Goal: Task Accomplishment & Management: Complete application form

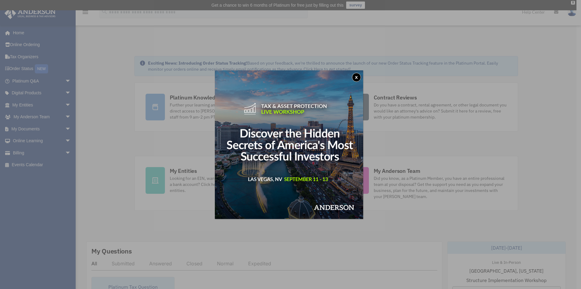
click at [33, 102] on div "x" at bounding box center [290, 144] width 581 height 289
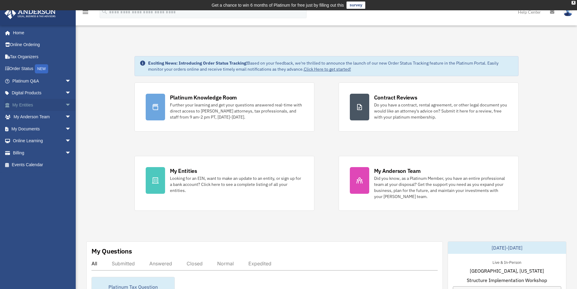
click at [36, 102] on link "My Entities arrow_drop_down" at bounding box center [42, 105] width 76 height 12
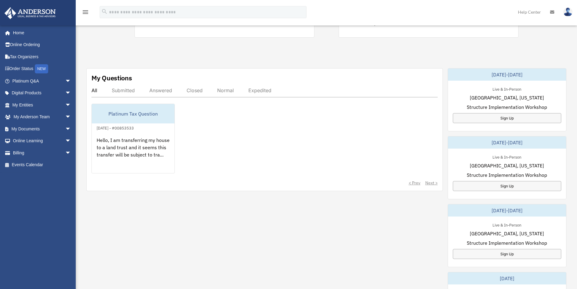
scroll to position [182, 0]
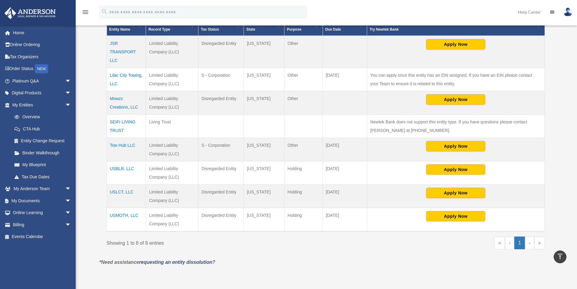
scroll to position [151, 0]
click at [120, 215] on td "USMOTH, LLC" at bounding box center [126, 219] width 39 height 24
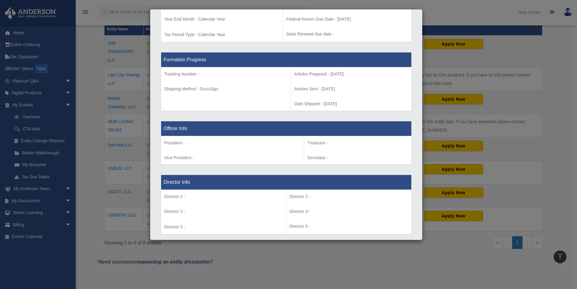
scroll to position [363, 0]
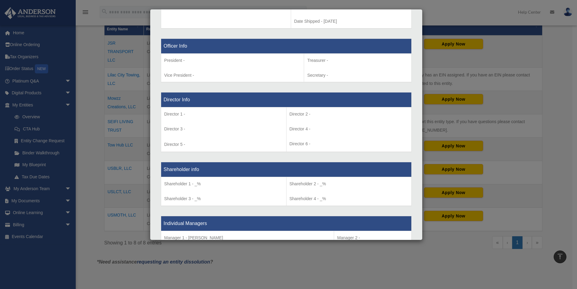
click at [271, 260] on div "Details × Articles Sent Organizational Date" at bounding box center [288, 144] width 577 height 289
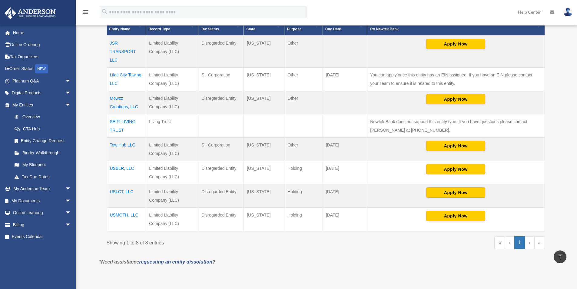
click at [119, 166] on td "USBLR, LLC" at bounding box center [126, 172] width 39 height 23
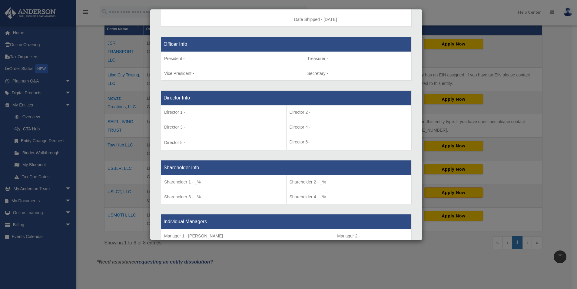
scroll to position [394, 0]
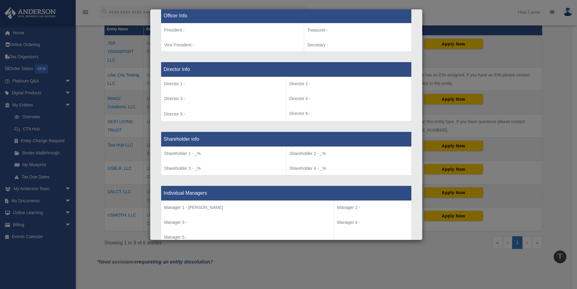
click at [290, 262] on div "Details × Articles Sent Organizational Date" at bounding box center [288, 144] width 577 height 289
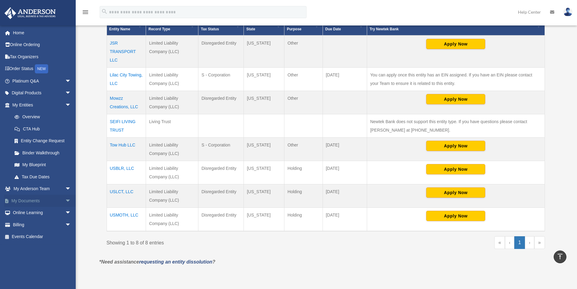
click at [34, 201] on link "My Documents arrow_drop_down" at bounding box center [42, 200] width 76 height 12
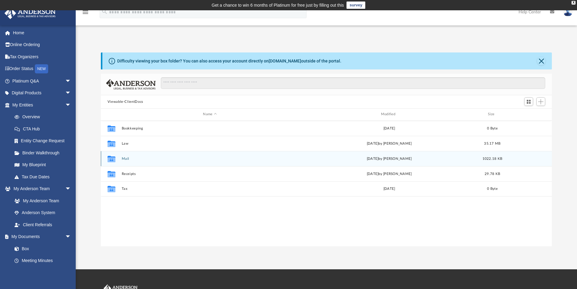
scroll to position [133, 446]
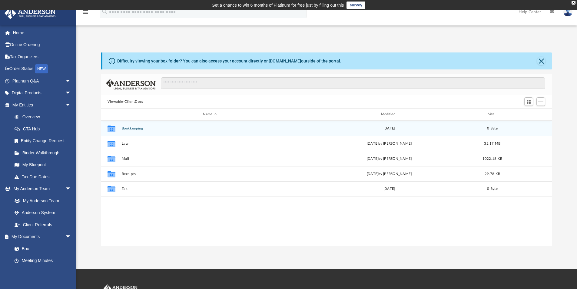
click at [163, 128] on button "Bookkeeping" at bounding box center [209, 128] width 177 height 4
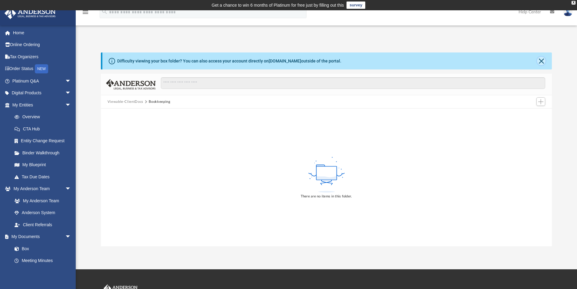
click at [539, 61] on button "Close" at bounding box center [541, 61] width 8 height 8
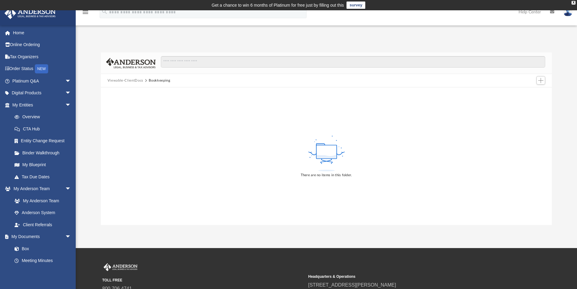
click at [129, 80] on button "Viewable-ClientDocs" at bounding box center [125, 80] width 36 height 5
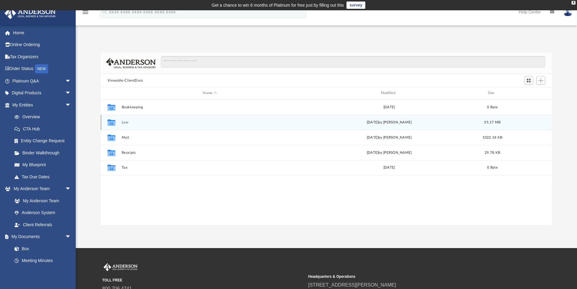
click at [120, 123] on div "Collaborated Folder Law Tue Aug 5 2025 by Mercy Solon 35.17 MB" at bounding box center [326, 121] width 451 height 15
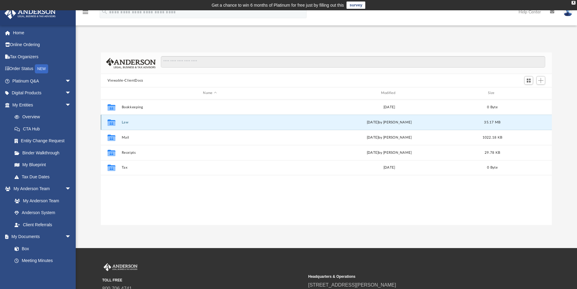
click at [124, 121] on button "Law" at bounding box center [209, 122] width 177 height 4
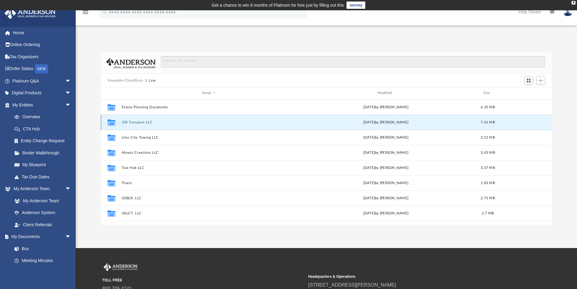
click at [140, 121] on button "JSR Transport LLC" at bounding box center [208, 122] width 174 height 4
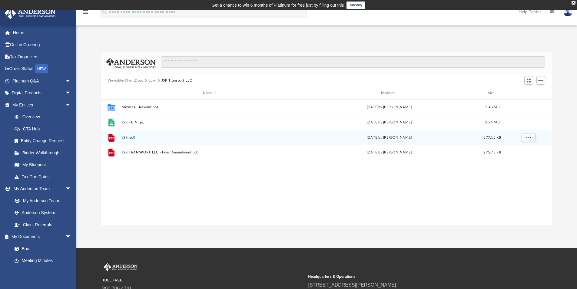
click at [127, 134] on div "File JSR .pdf Thu Jul 10 2025 by Samantha Mcpherson 577.15 KB" at bounding box center [326, 137] width 451 height 15
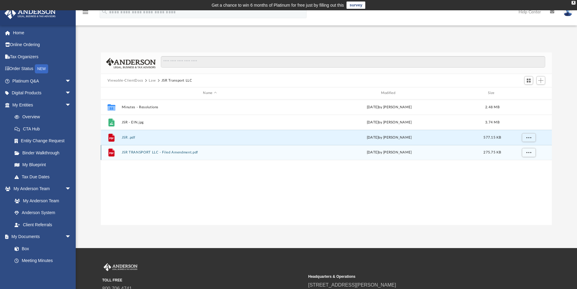
click at [146, 153] on button "JSR TRANSPORT LLC - Filed Amendment.pdf" at bounding box center [209, 152] width 177 height 4
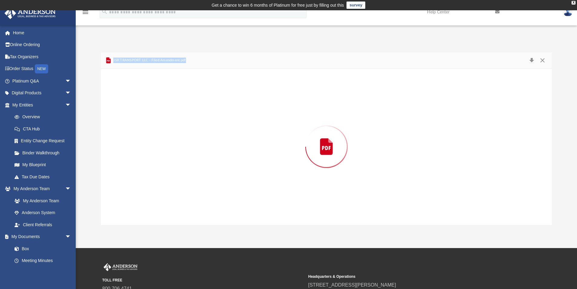
click at [146, 153] on div "Preview" at bounding box center [326, 146] width 451 height 156
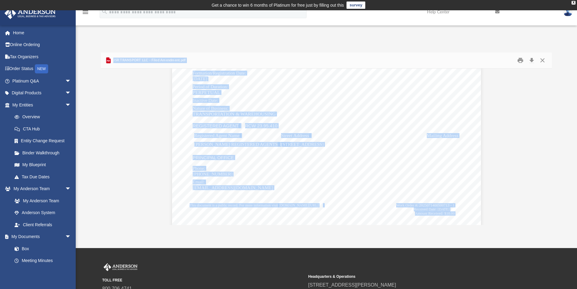
scroll to position [242, 0]
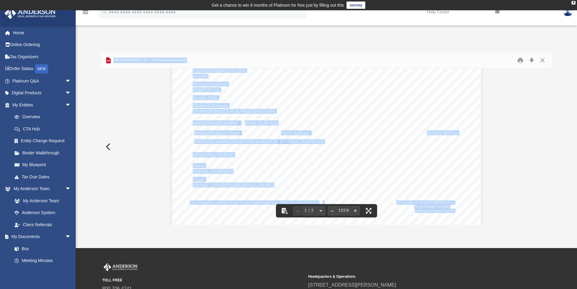
click at [110, 147] on button "Preview" at bounding box center [107, 146] width 13 height 17
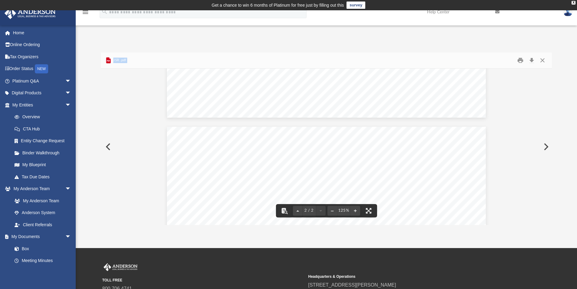
scroll to position [394, 0]
click at [107, 143] on button "Preview" at bounding box center [107, 146] width 13 height 17
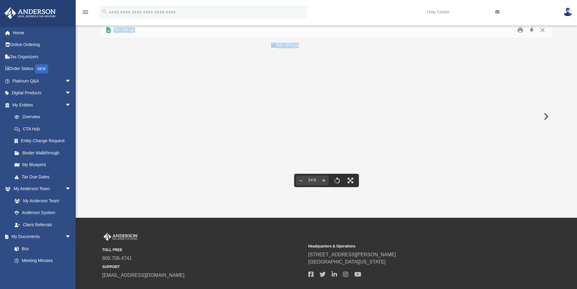
scroll to position [0, 0]
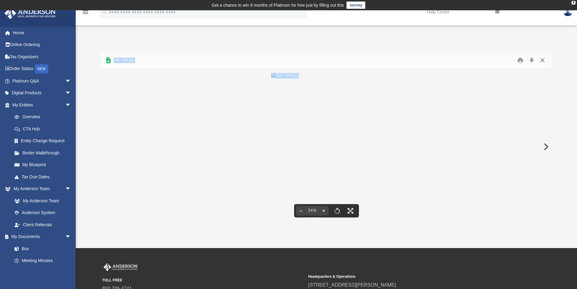
click at [543, 60] on button "Close" at bounding box center [542, 60] width 11 height 9
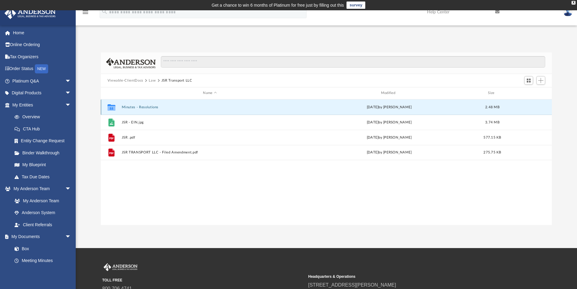
click at [125, 105] on button "Minutes - Resolutions" at bounding box center [209, 107] width 177 height 4
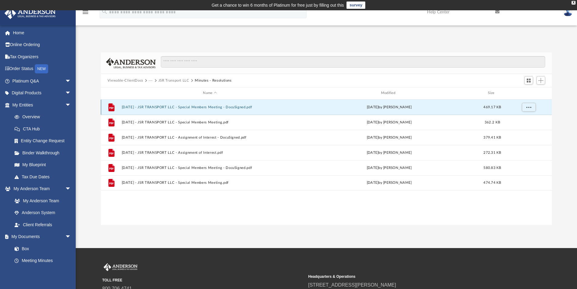
click at [225, 105] on button "2025.07.01 - JSR TRANSPORT LLC - Special Members Meeting - DocuSigned.pdf" at bounding box center [209, 107] width 177 height 4
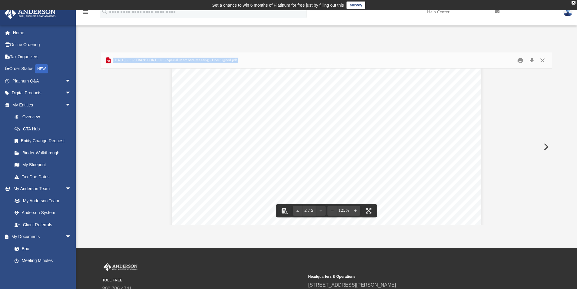
scroll to position [661, 0]
click at [545, 144] on button "Preview" at bounding box center [545, 146] width 13 height 17
click at [547, 146] on button "Preview" at bounding box center [545, 146] width 13 height 17
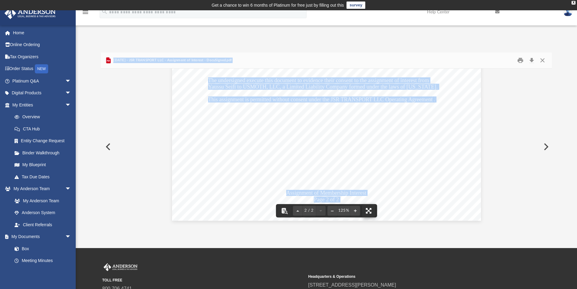
click at [366, 208] on button "File preview" at bounding box center [368, 210] width 13 height 13
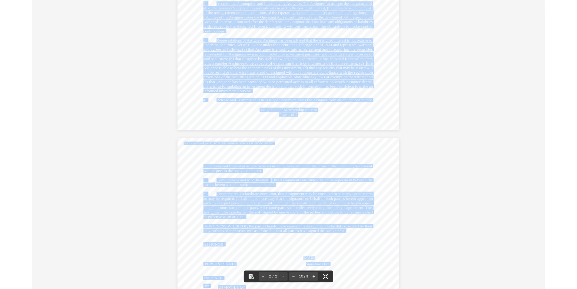
scroll to position [0, 0]
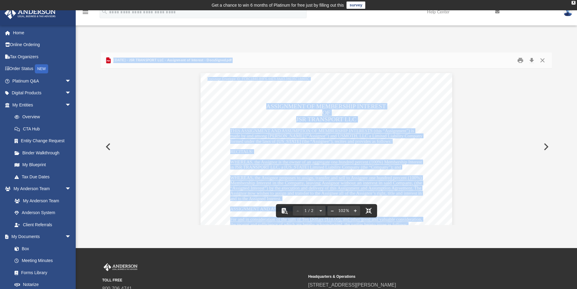
scroll to position [5, 5]
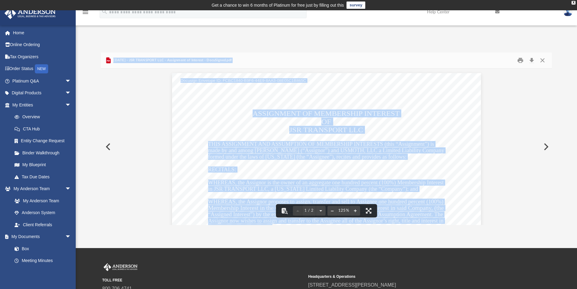
click at [108, 145] on button "Preview" at bounding box center [107, 146] width 13 height 17
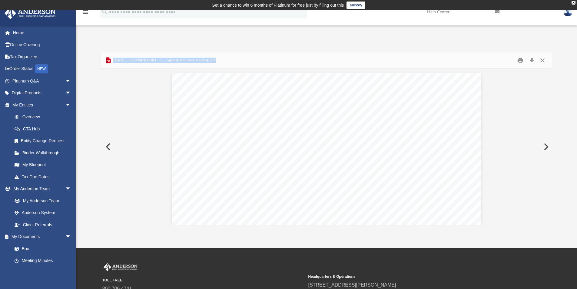
scroll to position [409, 0]
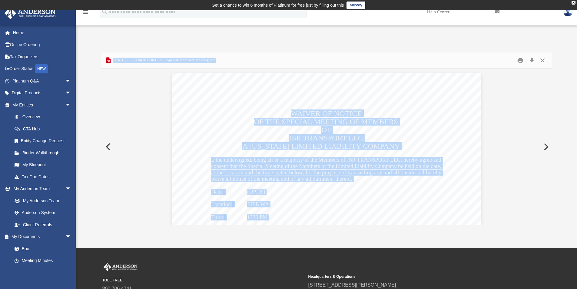
click at [111, 147] on button "Preview" at bounding box center [107, 146] width 13 height 17
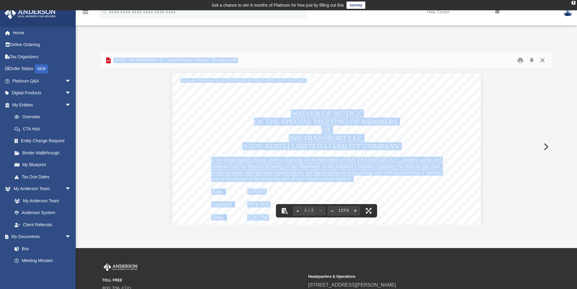
click at [543, 60] on button "Close" at bounding box center [542, 60] width 11 height 9
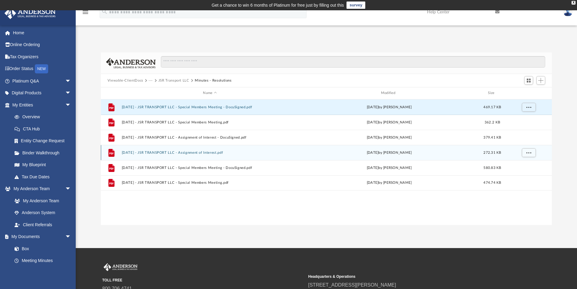
click at [200, 150] on button "2025.08.01 - JSR TRANSPORT LLC - Assignment of Interest.pdf" at bounding box center [209, 152] width 177 height 4
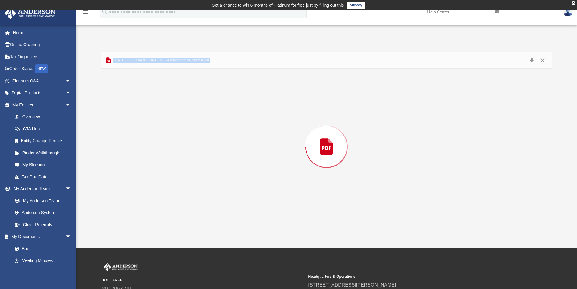
click at [200, 150] on div "Preview" at bounding box center [326, 146] width 451 height 156
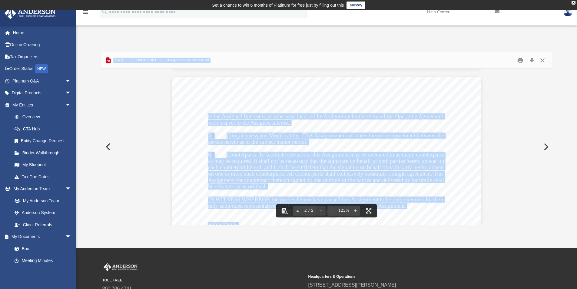
scroll to position [424, 0]
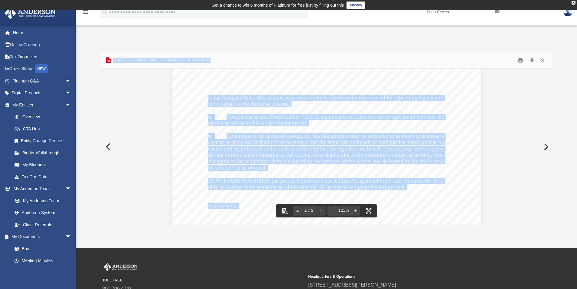
click at [140, 149] on div "Assignment of Membership Interest Page 1 of 2 ASSIGNMENT OF MEMBERSHIP INTEREST…" at bounding box center [326, 53] width 451 height 817
click at [541, 58] on button "Close" at bounding box center [542, 60] width 11 height 9
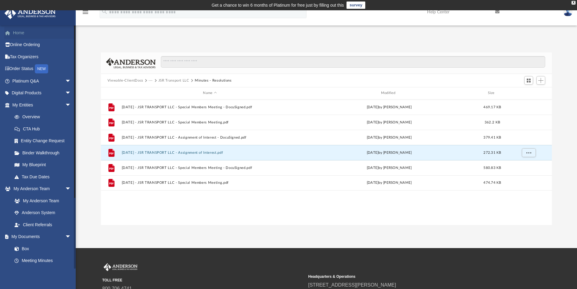
click at [18, 32] on link "Home" at bounding box center [42, 33] width 76 height 12
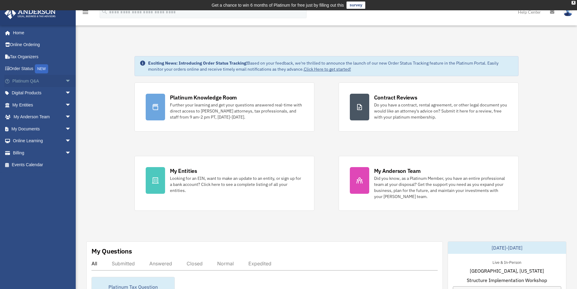
click at [65, 80] on span "arrow_drop_down" at bounding box center [71, 81] width 12 height 12
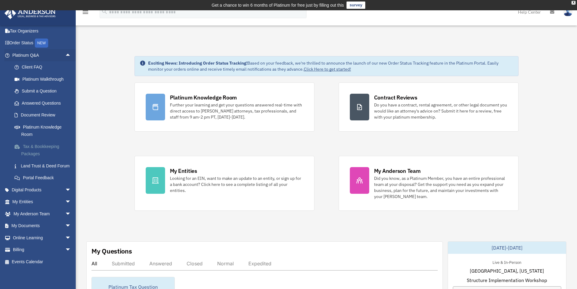
scroll to position [33, 0]
click at [65, 188] on span "arrow_drop_down" at bounding box center [71, 189] width 12 height 12
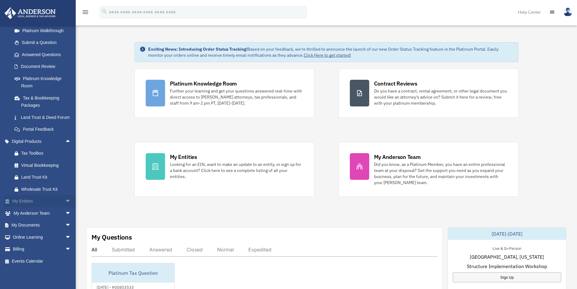
scroll to position [30, 0]
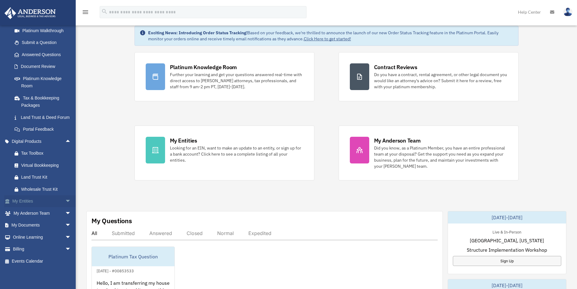
click at [65, 200] on span "arrow_drop_down" at bounding box center [71, 201] width 12 height 12
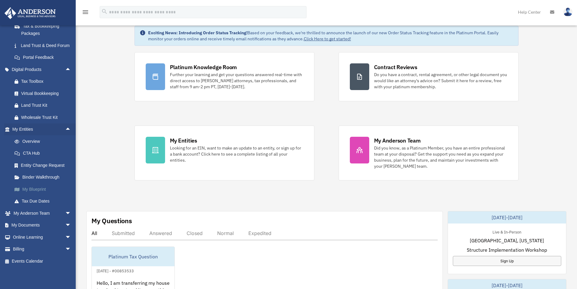
scroll to position [153, 0]
click at [65, 213] on span "arrow_drop_down" at bounding box center [71, 213] width 12 height 12
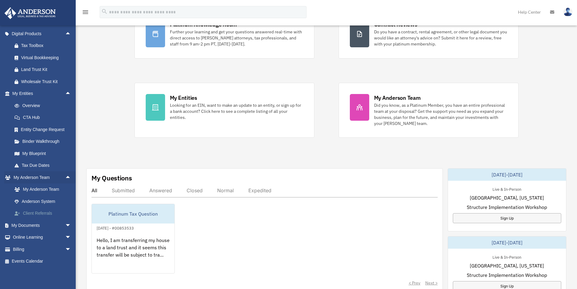
scroll to position [91, 0]
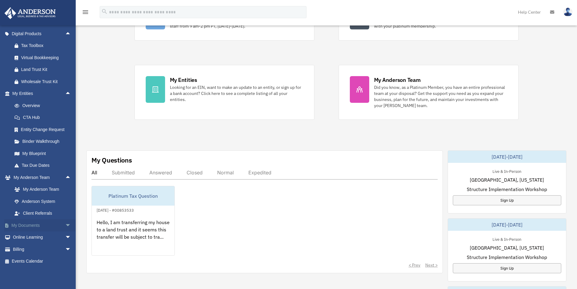
click at [65, 224] on span "arrow_drop_down" at bounding box center [71, 225] width 12 height 12
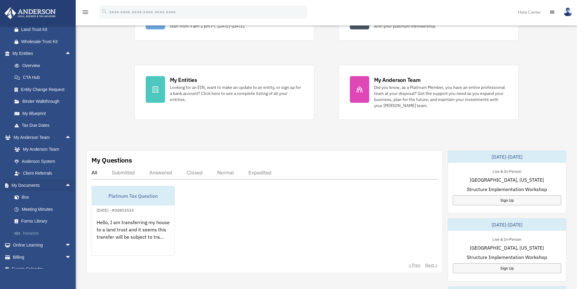
scroll to position [237, 0]
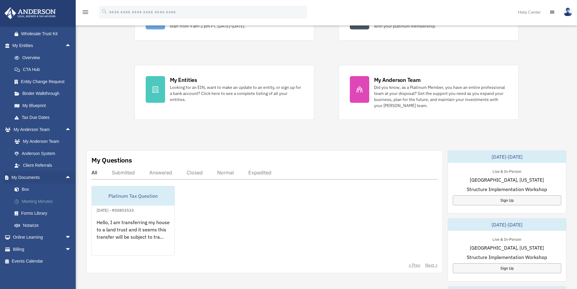
click at [40, 202] on link "Meeting Minutes" at bounding box center [44, 201] width 72 height 12
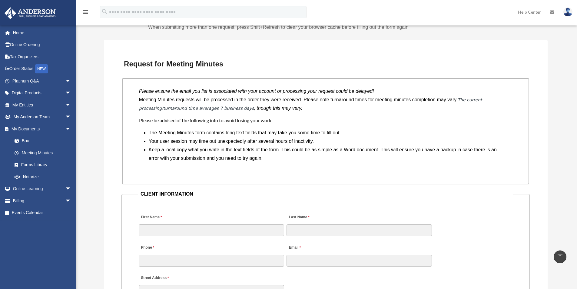
scroll to position [515, 0]
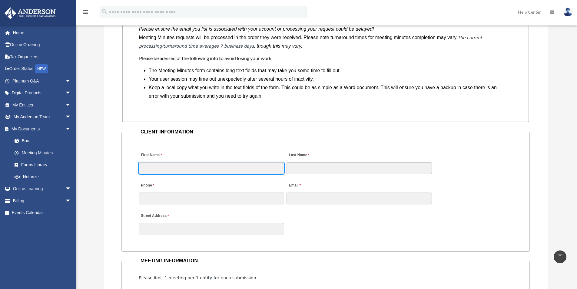
click at [157, 169] on input "First Name" at bounding box center [211, 168] width 145 height 12
click at [158, 167] on input "First Name" at bounding box center [211, 168] width 145 height 12
type input "******"
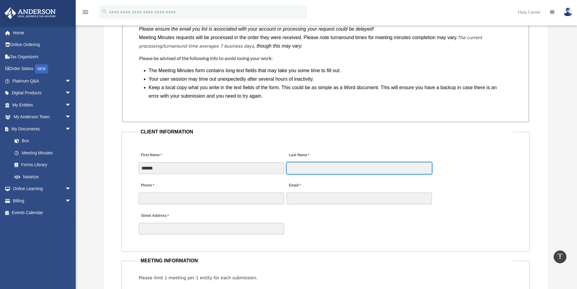
type input "*"
type input "*****"
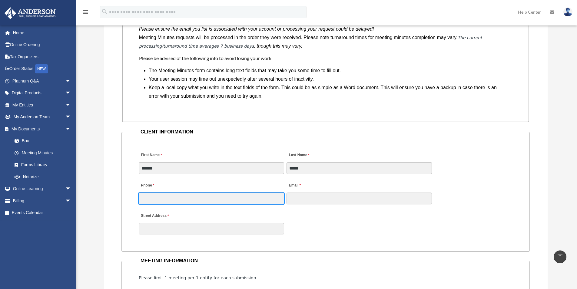
click at [151, 199] on input "Phone" at bounding box center [211, 198] width 145 height 12
type input "**********"
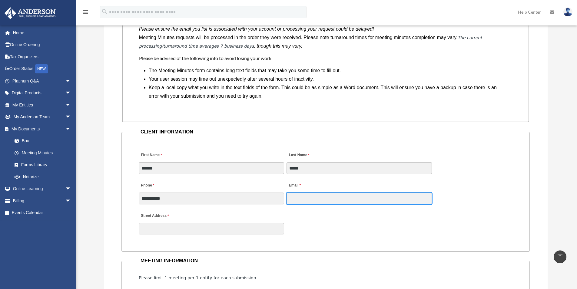
click at [309, 200] on input "Email" at bounding box center [358, 198] width 145 height 12
type input "**********"
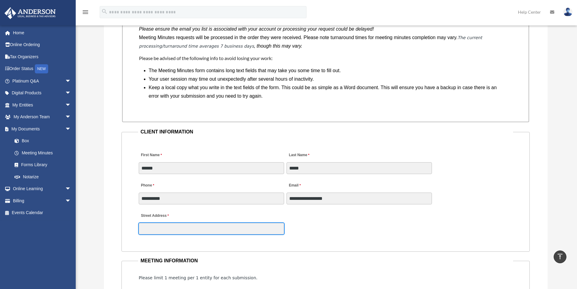
click at [192, 227] on input "Street Address" at bounding box center [211, 229] width 145 height 12
type input "**********"
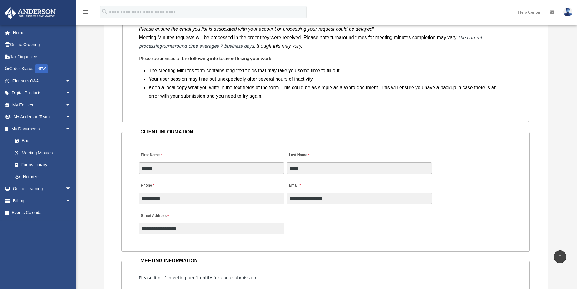
type input "**"
type input "**********"
click at [308, 234] on div "**********" at bounding box center [325, 221] width 375 height 27
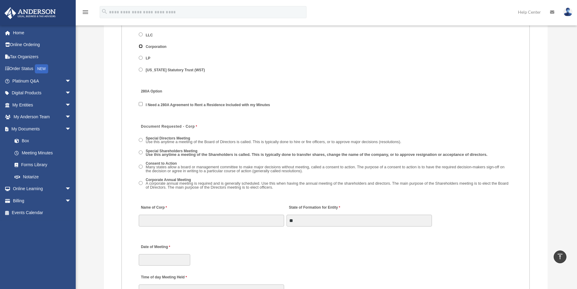
scroll to position [787, 0]
click at [164, 218] on input "Name of Corp" at bounding box center [211, 219] width 145 height 12
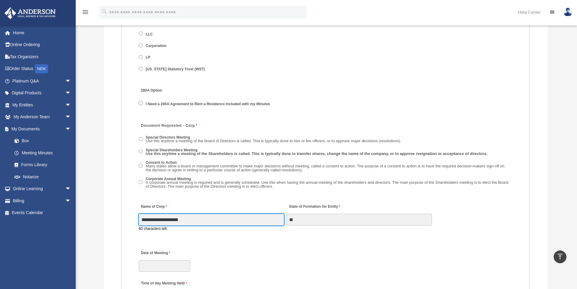
drag, startPoint x: 172, startPoint y: 223, endPoint x: 122, endPoint y: 224, distance: 50.3
type input "**********"
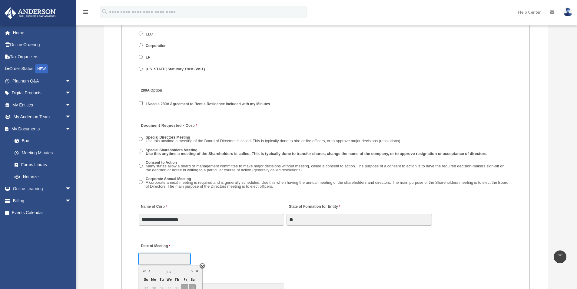
click at [161, 267] on body "X Get a chance to win 6 months of Platinum for free just by filling out this su…" at bounding box center [288, 84] width 577 height 1743
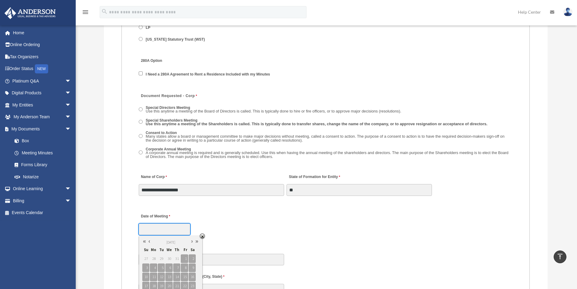
scroll to position [878, 0]
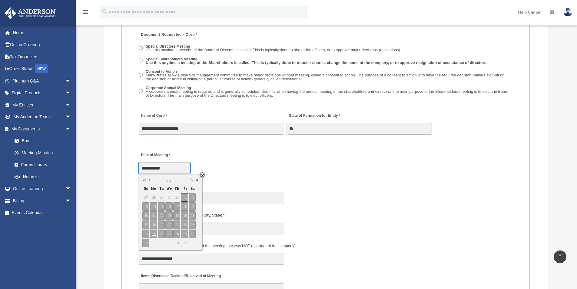
click at [182, 194] on span "1" at bounding box center [184, 197] width 7 height 8
type input "**********"
click at [154, 234] on span "25" at bounding box center [153, 233] width 7 height 8
click at [244, 177] on fieldset "MEETING INFORMATION Please limit 1 meeting per 1 entity for each submission. Ty…" at bounding box center [325, 285] width 408 height 784
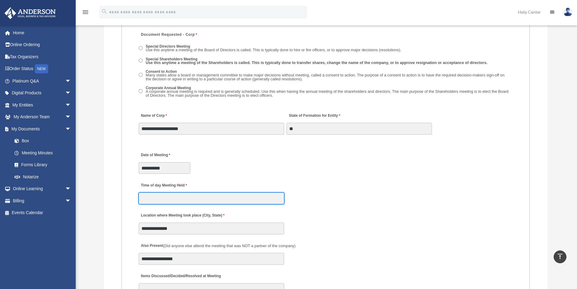
click at [162, 200] on input "Time of day Meeting Held" at bounding box center [211, 198] width 145 height 12
type input "****"
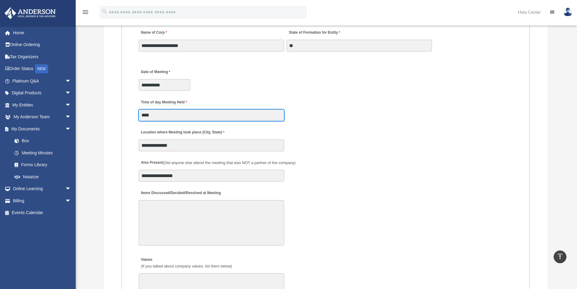
scroll to position [969, 0]
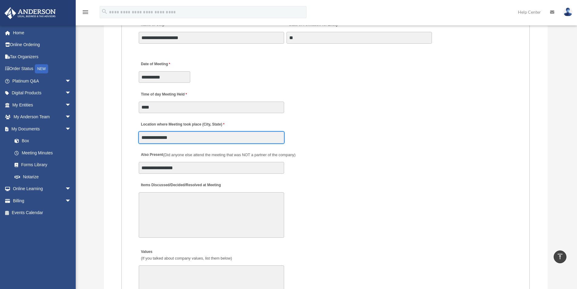
click at [192, 138] on input "**********" at bounding box center [211, 137] width 145 height 12
type input "******"
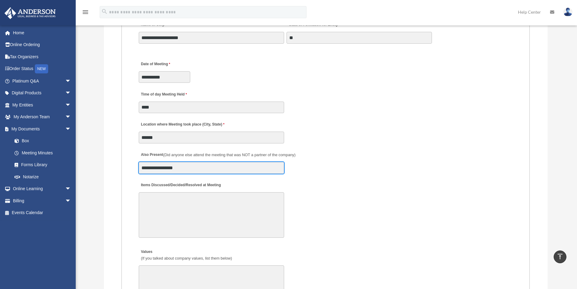
click at [191, 169] on input "**********" at bounding box center [211, 168] width 145 height 12
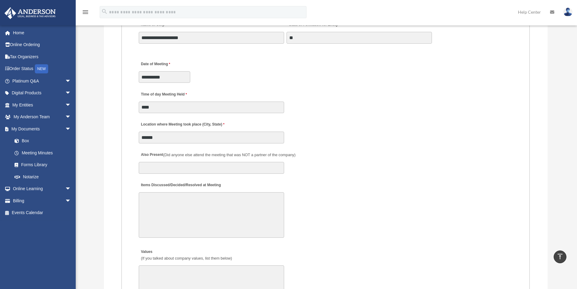
click at [315, 196] on div "Items Discussed/Decided/Resolved at Meeting 30000 characters left." at bounding box center [325, 209] width 375 height 63
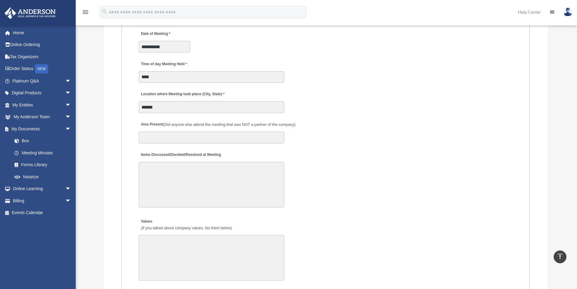
scroll to position [1029, 0]
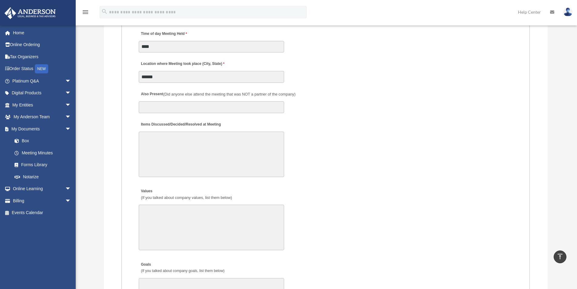
click at [161, 141] on textarea "Items Discussed/Decided/Resolved at Meeting" at bounding box center [211, 153] width 145 height 45
type textarea "*"
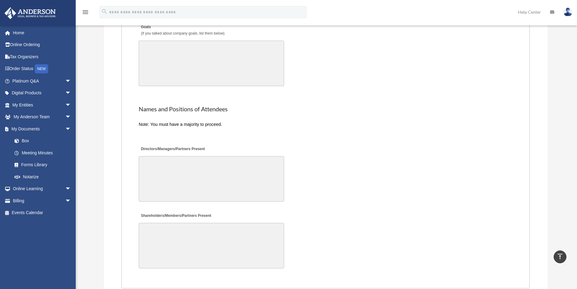
scroll to position [1332, 0]
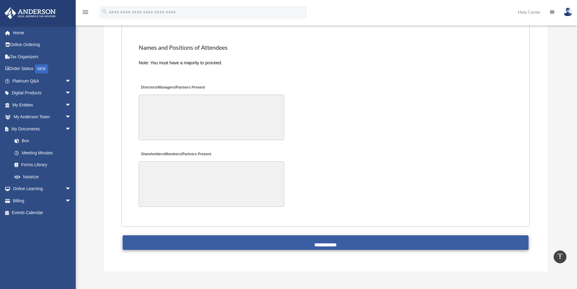
type textarea "**********"
click at [317, 243] on input "**********" at bounding box center [326, 242] width 406 height 15
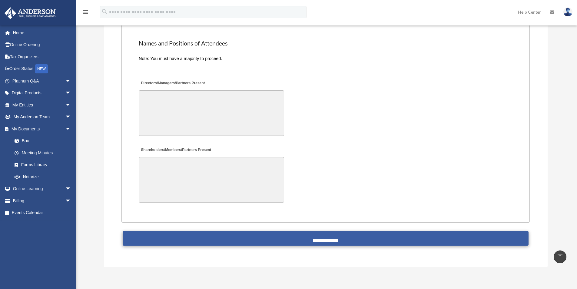
scroll to position [1328, 0]
